Goal: Task Accomplishment & Management: Use online tool/utility

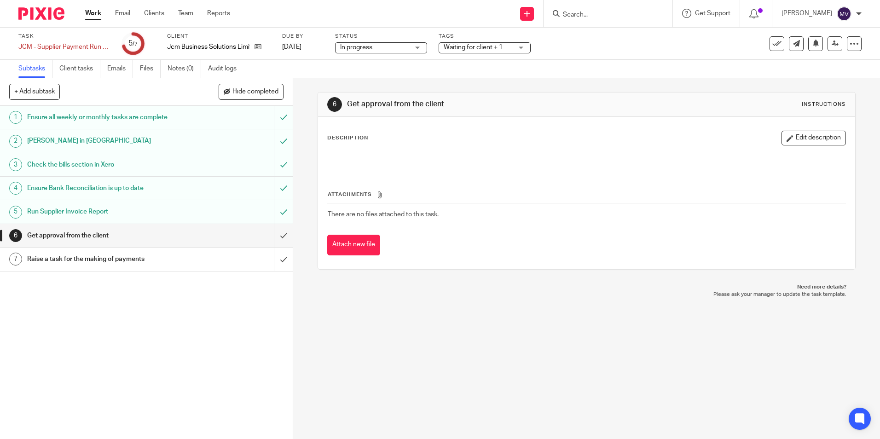
click at [484, 53] on div "Tags Waiting for client + 1 Working On It Waiting for client Stuck Urgent Year …" at bounding box center [484, 44] width 92 height 22
click at [479, 46] on span "Waiting for client + 1" at bounding box center [472, 47] width 59 height 6
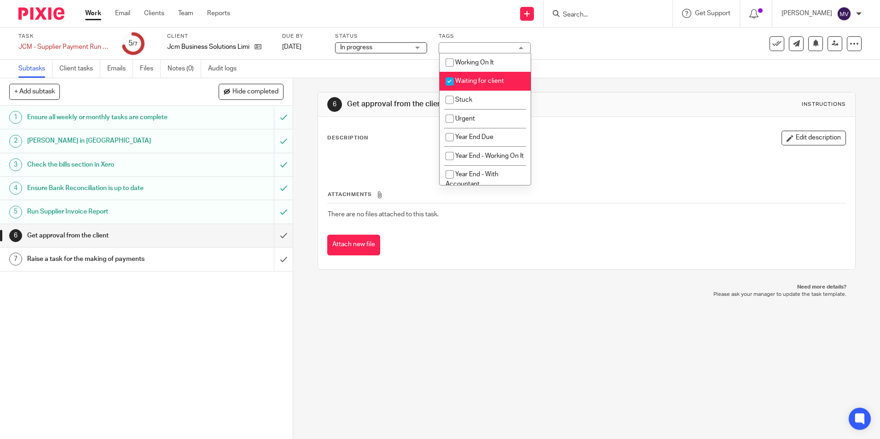
click at [447, 80] on input "checkbox" at bounding box center [449, 81] width 17 height 17
checkbox input "false"
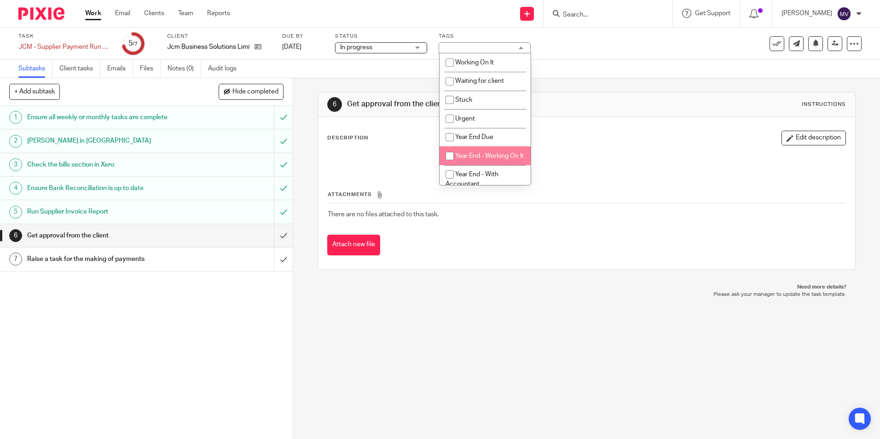
drag, startPoint x: 370, startPoint y: 316, endPoint x: 315, endPoint y: 267, distance: 74.3
click at [370, 316] on div "6 Get approval from the client Instructions Description Edit description Attach…" at bounding box center [586, 258] width 587 height 361
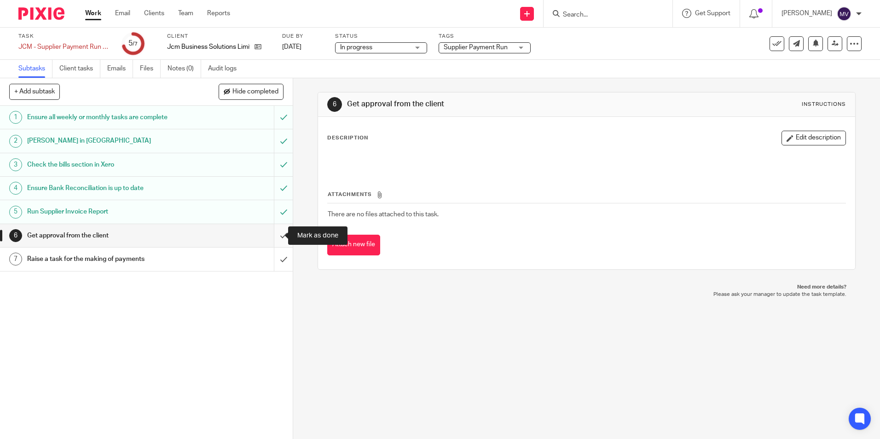
click at [276, 231] on input "submit" at bounding box center [146, 235] width 293 height 23
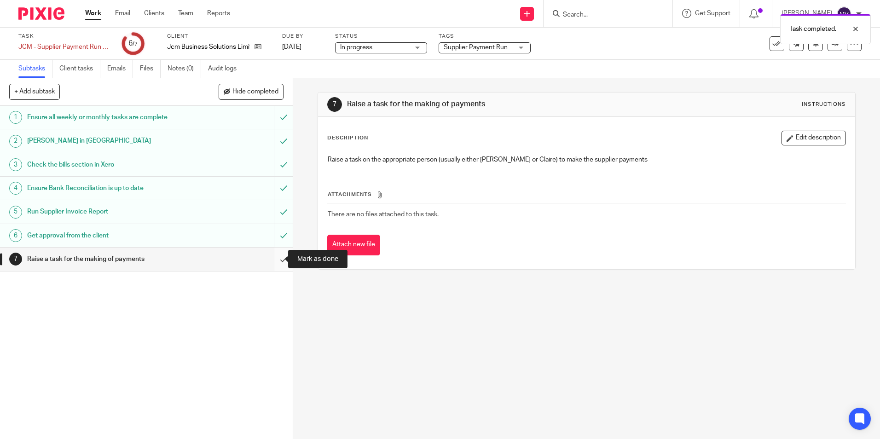
click at [272, 256] on input "submit" at bounding box center [146, 258] width 293 height 23
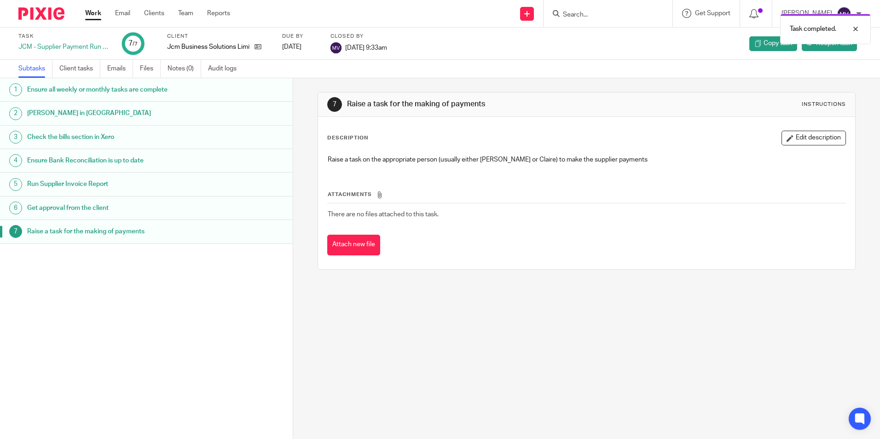
click at [646, 343] on div "7 Raise a task for the making of payments Instructions Description Edit descrip…" at bounding box center [586, 258] width 587 height 361
click at [95, 15] on link "Work" at bounding box center [93, 13] width 16 height 9
